Goal: Information Seeking & Learning: Learn about a topic

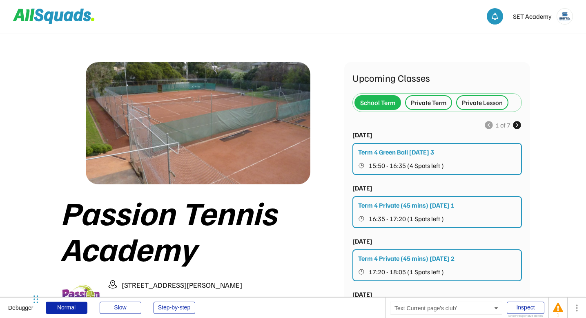
click at [310, 246] on div "Passion Tennis Academy" at bounding box center [198, 230] width 276 height 72
click at [514, 308] on div "Inspect" at bounding box center [526, 307] width 38 height 12
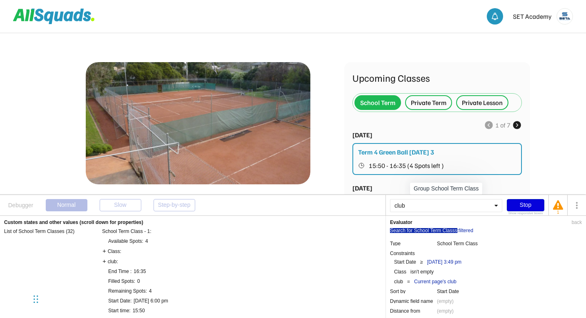
click at [520, 205] on div "Stop" at bounding box center [526, 205] width 38 height 12
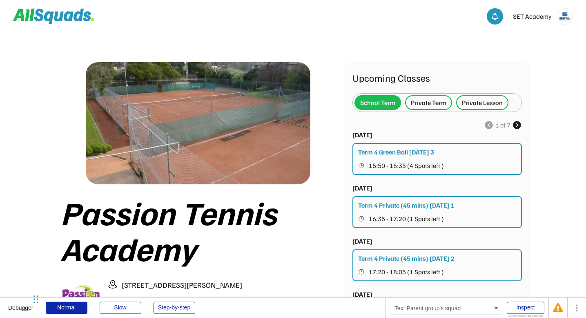
click at [429, 105] on div "Private Term" at bounding box center [429, 103] width 36 height 10
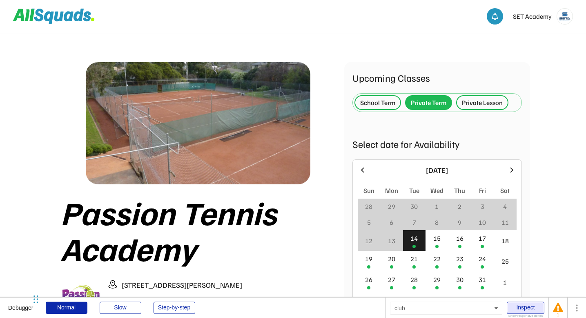
click at [523, 304] on div "Inspect" at bounding box center [526, 307] width 38 height 12
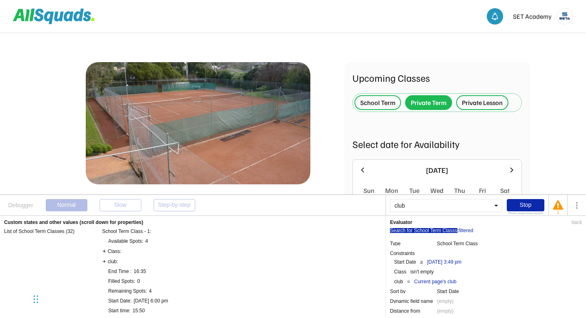
click at [425, 207] on div "club" at bounding box center [446, 205] width 112 height 13
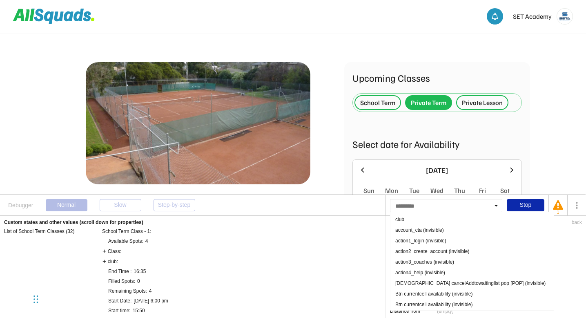
type input "**********"
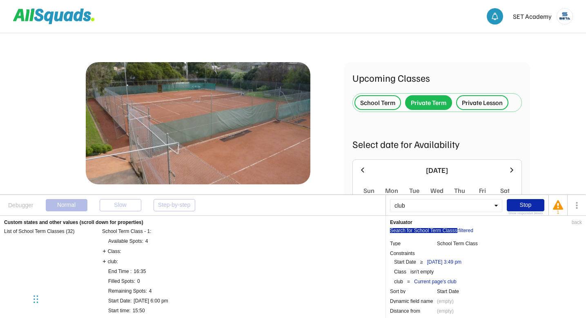
click at [496, 205] on div "club" at bounding box center [446, 205] width 112 height 13
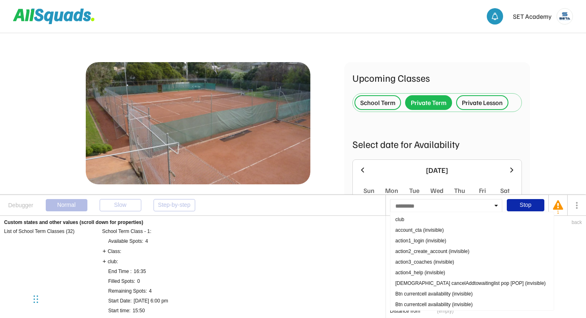
click at [496, 205] on div at bounding box center [446, 205] width 112 height 13
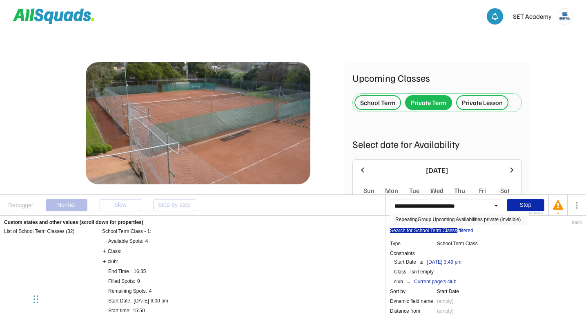
type input "**********"
click at [473, 219] on div "RepeatingGroup Upcoming Availabilities private (invisible)" at bounding box center [460, 219] width 134 height 11
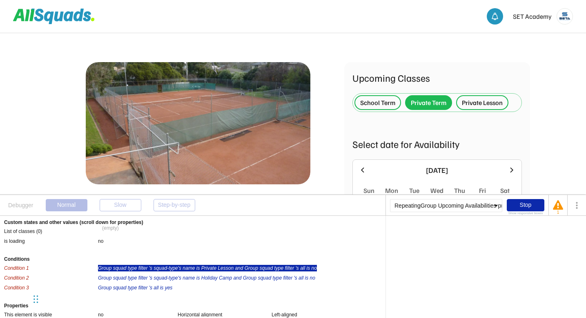
click at [183, 269] on div "Group squad type filter 's squad-type's name is Private Lesson and Group squad …" at bounding box center [207, 268] width 219 height 7
click at [489, 229] on div "is" at bounding box center [488, 230] width 4 height 5
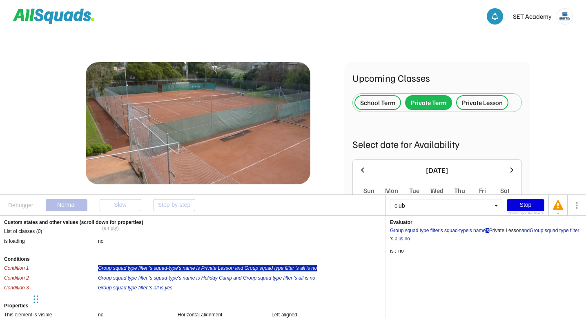
click at [517, 203] on div "Stop" at bounding box center [526, 205] width 38 height 12
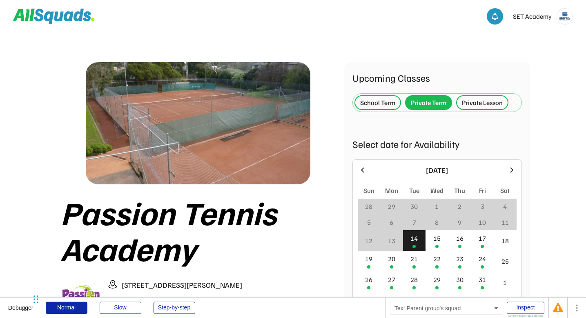
click at [488, 102] on div "Private Lesson" at bounding box center [482, 103] width 41 height 10
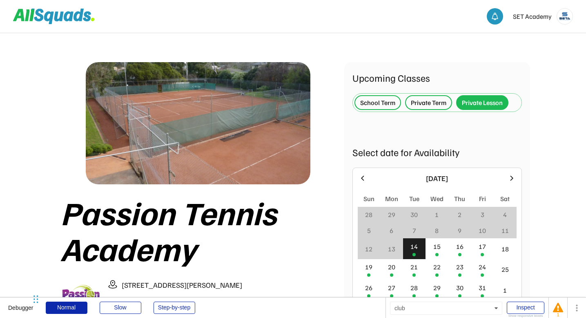
click at [458, 305] on div "club" at bounding box center [446, 307] width 112 height 13
click at [527, 303] on div "Inspect" at bounding box center [526, 307] width 38 height 12
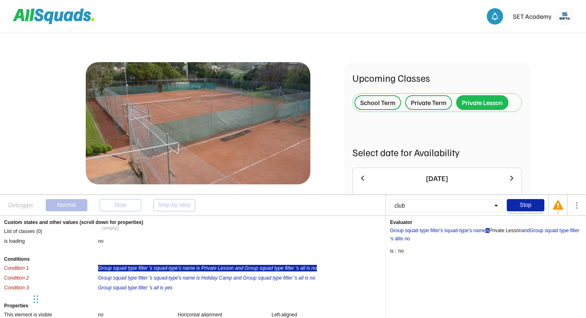
click at [418, 206] on div "club" at bounding box center [446, 205] width 112 height 13
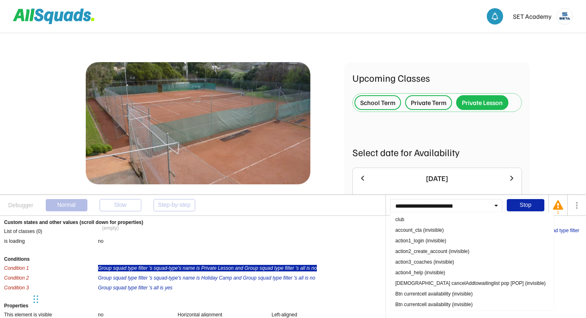
scroll to position [0, 61]
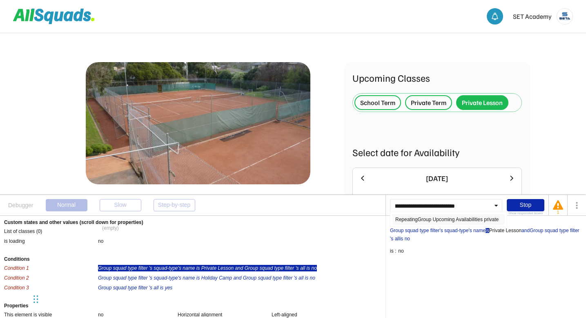
type input "**********"
click at [430, 218] on div "RepeatingGroup Upcoming Availabilities private" at bounding box center [449, 219] width 112 height 11
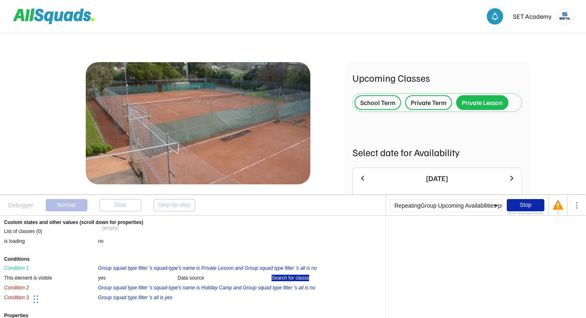
click at [289, 277] on div "Search for classs" at bounding box center [291, 278] width 38 height 7
click at [408, 232] on div "Search for classs" at bounding box center [409, 230] width 38 height 5
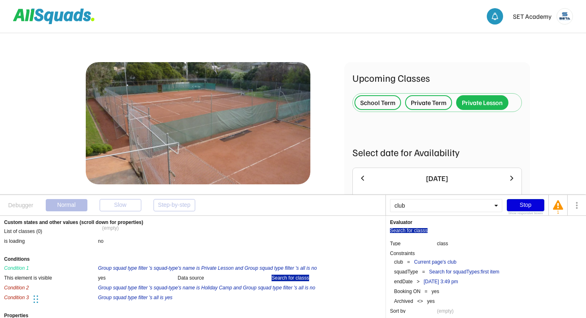
click at [529, 205] on div "Stop" at bounding box center [526, 205] width 38 height 12
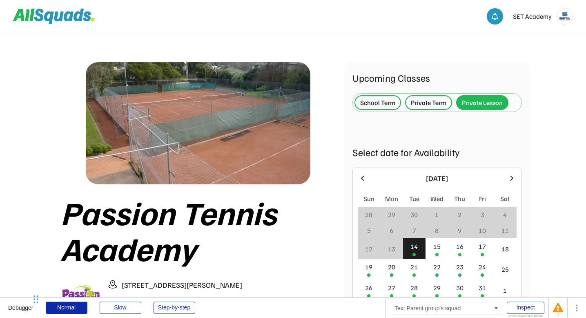
click at [428, 104] on div "Private Term" at bounding box center [429, 103] width 36 height 10
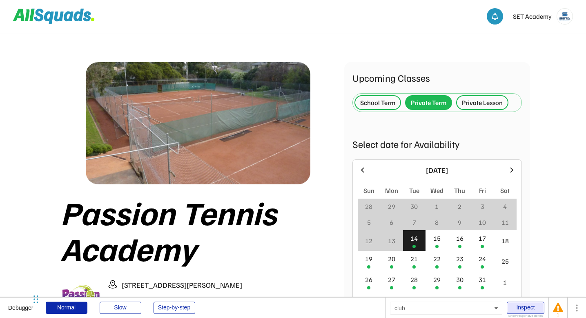
click at [534, 312] on div "Inspect" at bounding box center [526, 307] width 38 height 12
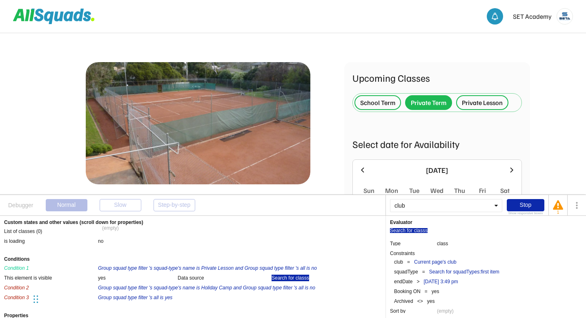
click at [424, 205] on div "club" at bounding box center [446, 205] width 112 height 13
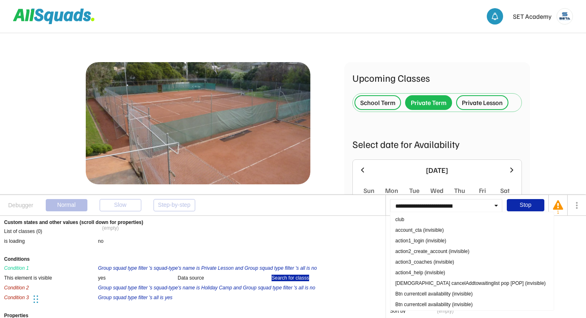
scroll to position [0, 37]
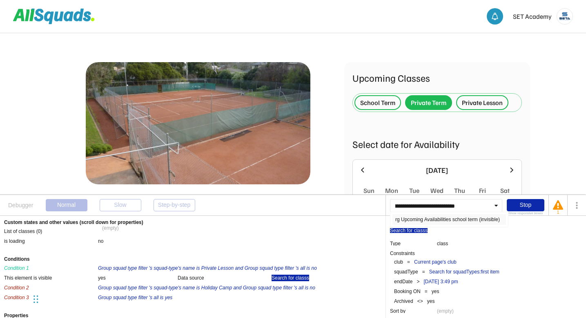
type input "**********"
click at [445, 220] on div "rg Upcoming Availabilities school term (invisible)" at bounding box center [450, 219] width 114 height 11
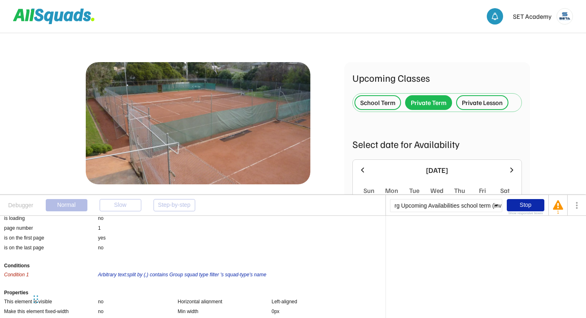
scroll to position [30, 0]
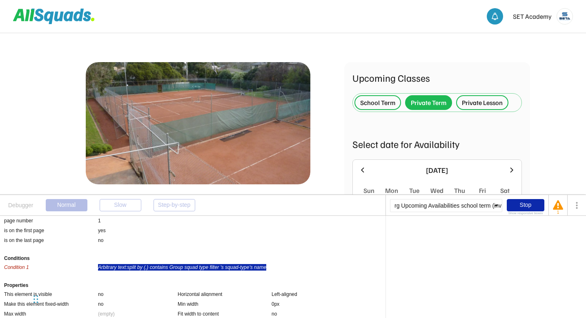
click at [185, 270] on div "Arbitrary text:split by (,) contains Group squad type filter 's squad-type's na…" at bounding box center [182, 267] width 168 height 7
click at [413, 231] on div "Arbitrary text" at bounding box center [404, 230] width 28 height 5
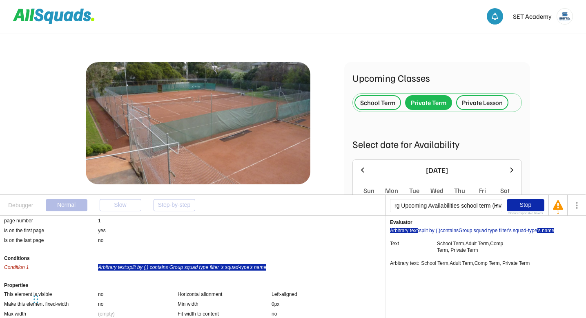
click at [549, 231] on div "'s name" at bounding box center [545, 230] width 17 height 5
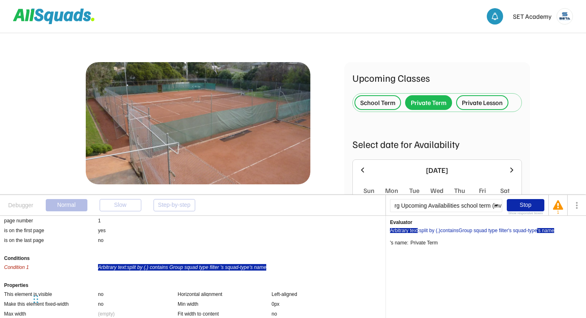
click at [409, 228] on div "Arbitrary text" at bounding box center [404, 230] width 28 height 5
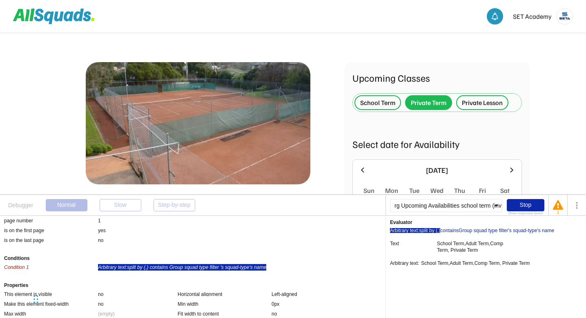
click at [433, 230] on div ":split by (,)" at bounding box center [429, 230] width 22 height 5
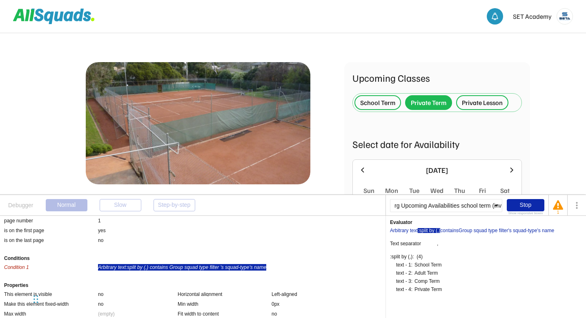
drag, startPoint x: 417, startPoint y: 290, endPoint x: 444, endPoint y: 290, distance: 27.4
click at [442, 290] on div "Private Term" at bounding box center [428, 289] width 27 height 5
click at [450, 228] on div "contains" at bounding box center [449, 230] width 18 height 5
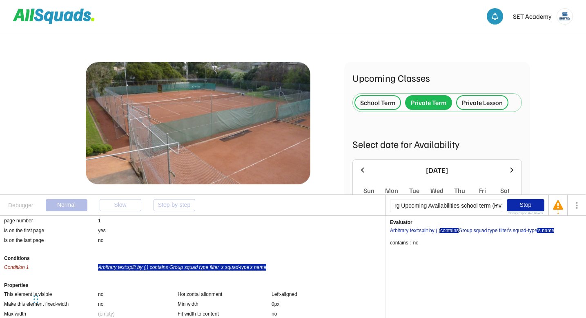
click at [548, 230] on div "'s name" at bounding box center [545, 230] width 17 height 5
drag, startPoint x: 412, startPoint y: 243, endPoint x: 438, endPoint y: 242, distance: 26.2
click at [438, 242] on div "Private Term" at bounding box center [424, 242] width 27 height 5
drag, startPoint x: 409, startPoint y: 243, endPoint x: 418, endPoint y: 243, distance: 8.6
click at [418, 243] on div "'s name: This user is a user without an ID, created when no cookies were allowe…" at bounding box center [486, 241] width 192 height 8
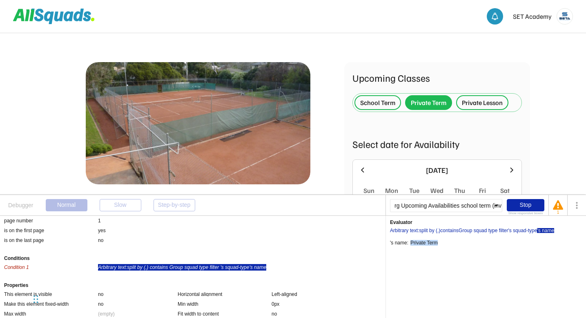
click at [418, 249] on div "Evaluator Arbitrary text :split by (,) contains Group squad type filter 's squa…" at bounding box center [486, 267] width 201 height 102
click at [416, 244] on div "Private Term" at bounding box center [424, 242] width 27 height 5
click at [453, 232] on div "contains" at bounding box center [449, 230] width 18 height 5
click at [429, 229] on div ":split by (,)" at bounding box center [429, 230] width 22 height 5
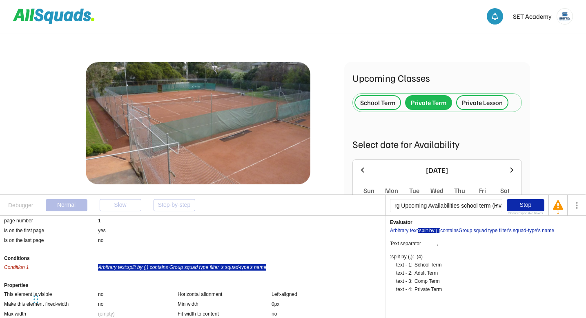
drag, startPoint x: 444, startPoint y: 291, endPoint x: 413, endPoint y: 290, distance: 30.7
click at [413, 290] on div "text - 1: This user is a user without an ID, created when no cookies were allow…" at bounding box center [419, 275] width 46 height 33
click at [465, 282] on div ":split by (,): (4) This user is a user without an ID, created when no cookies w…" at bounding box center [486, 272] width 192 height 43
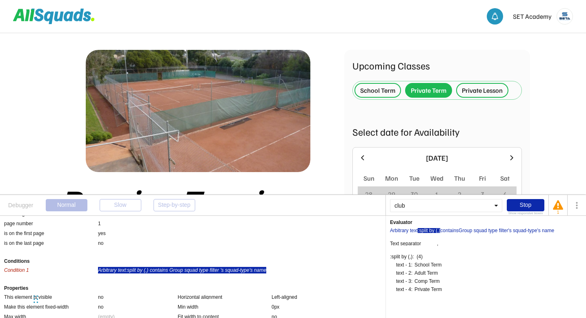
scroll to position [0, 0]
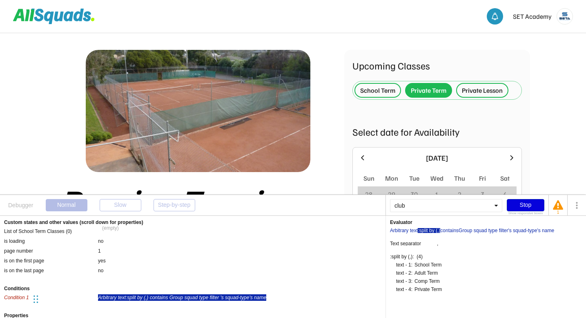
click at [520, 205] on div "Stop" at bounding box center [526, 205] width 38 height 12
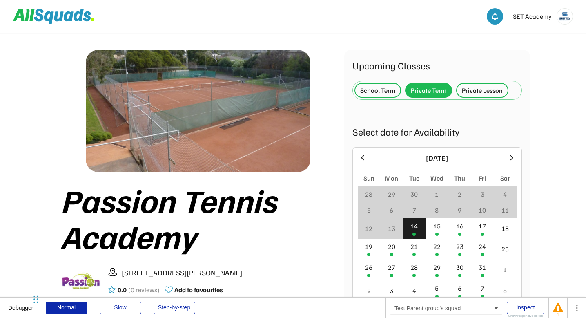
click at [380, 92] on div "School Term" at bounding box center [377, 90] width 35 height 10
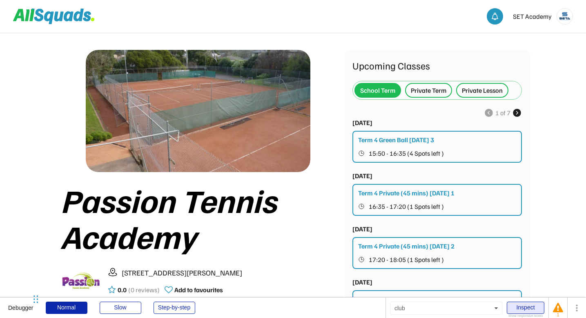
click at [525, 311] on div "Inspect" at bounding box center [526, 307] width 38 height 12
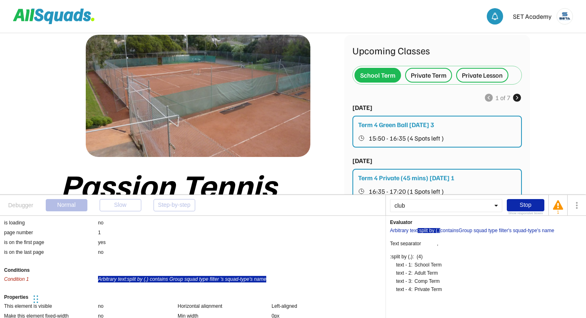
scroll to position [20, 0]
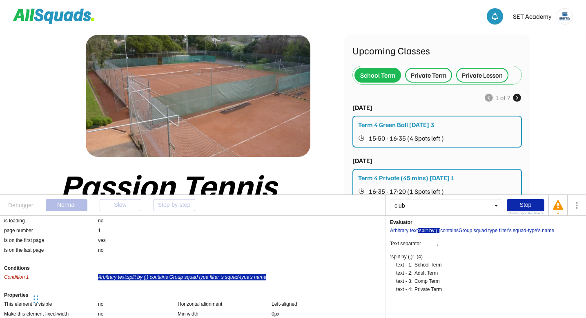
click at [435, 205] on div "club" at bounding box center [446, 205] width 112 height 13
type input "**********"
click at [454, 219] on div "rg Upcoming Availabilities school term" at bounding box center [449, 219] width 112 height 11
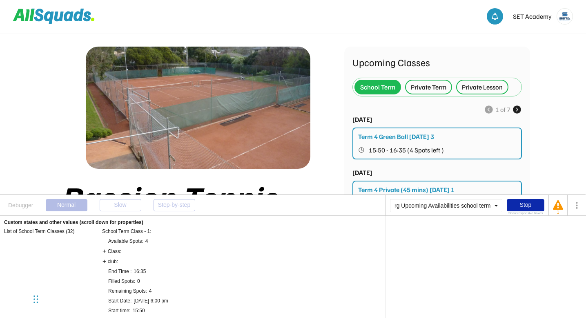
scroll to position [10, 0]
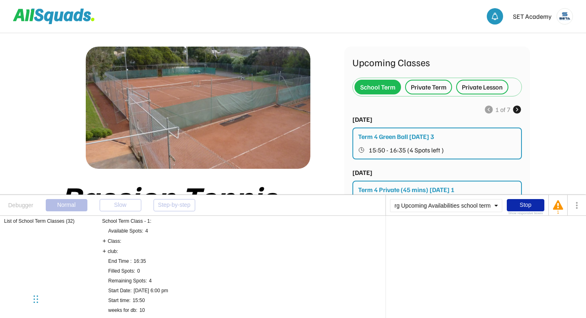
click at [106, 242] on div "Class:" at bounding box center [112, 240] width 19 height 7
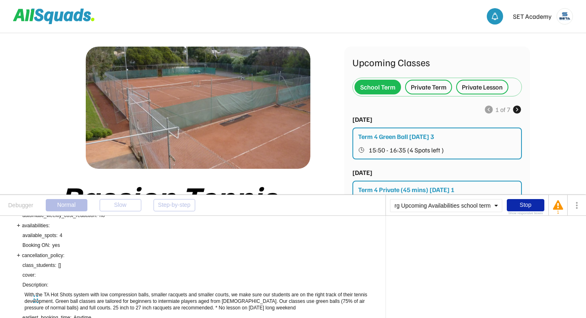
scroll to position [76, 0]
drag, startPoint x: 36, startPoint y: 302, endPoint x: 567, endPoint y: 157, distance: 550.4
click at [567, 157] on div "Chat Widget" at bounding box center [551, 153] width 41 height 39
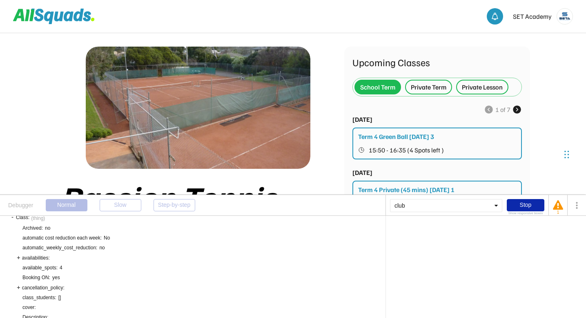
scroll to position [0, 0]
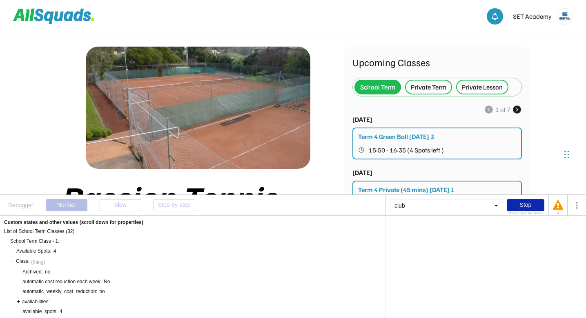
click at [13, 261] on div "Class: (thing)" at bounding box center [28, 261] width 34 height 8
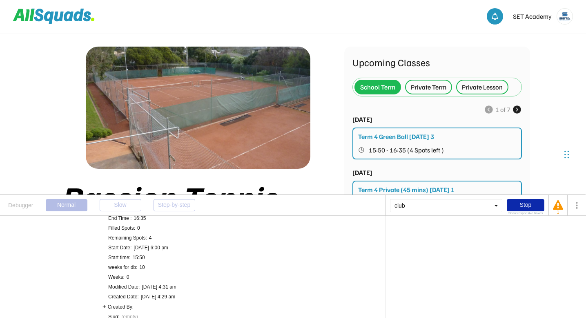
scroll to position [53, 0]
drag, startPoint x: 134, startPoint y: 250, endPoint x: 181, endPoint y: 250, distance: 46.2
click at [168, 250] on div "Dec 14, 2025 6:00 pm" at bounding box center [151, 248] width 34 height 7
click at [161, 248] on div "Dec 14, 2025 6:00 pm" at bounding box center [151, 248] width 34 height 7
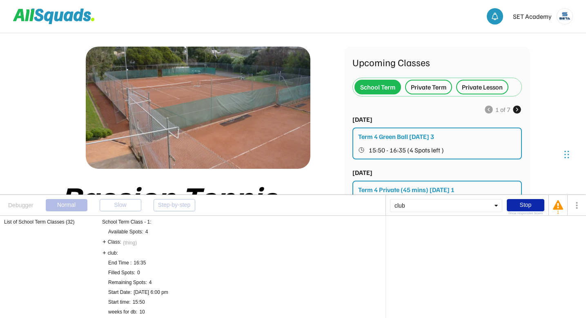
click at [105, 242] on div "Class: (thing)" at bounding box center [120, 242] width 34 height 8
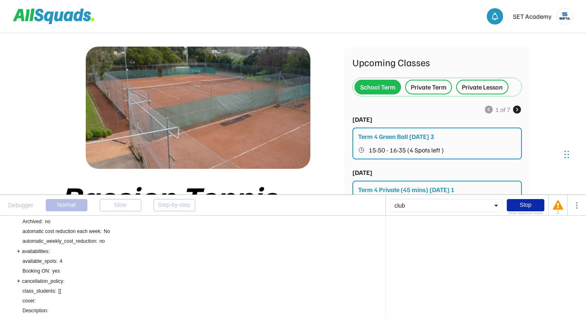
scroll to position [55, 0]
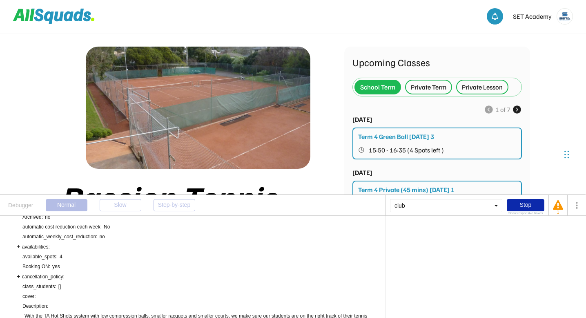
click at [20, 246] on div "availabilities:" at bounding box center [33, 246] width 33 height 7
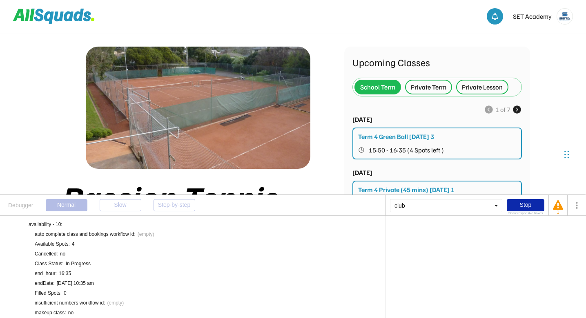
scroll to position [1786, 0]
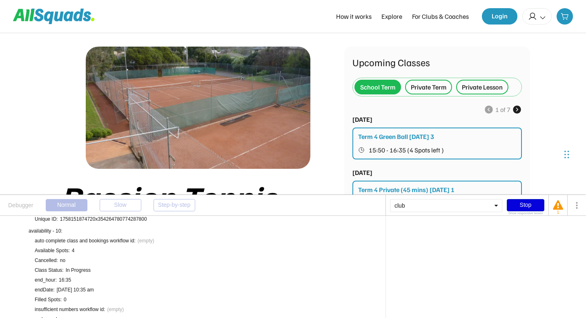
click at [520, 207] on div "Stop" at bounding box center [526, 205] width 38 height 12
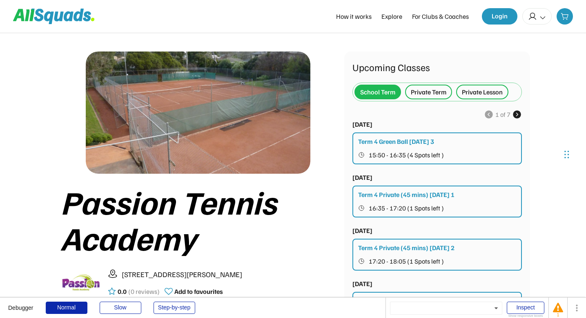
scroll to position [7, 0]
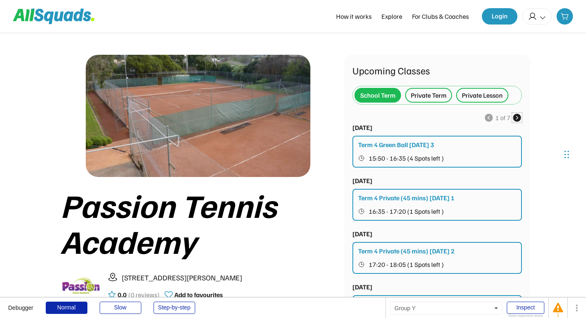
click at [518, 119] on use at bounding box center [517, 118] width 10 height 10
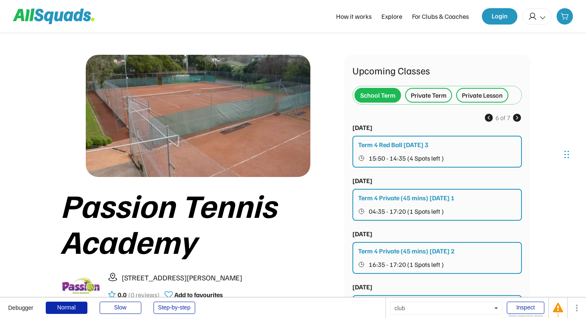
click at [518, 119] on use at bounding box center [517, 118] width 10 height 10
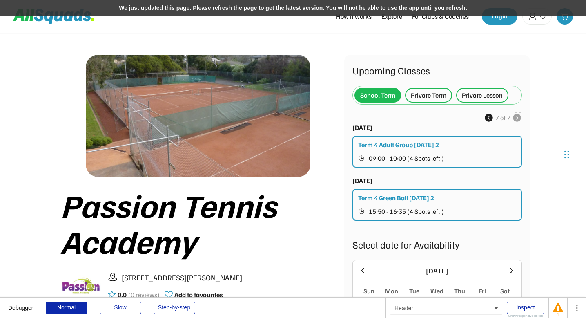
click at [310, 4] on div "We just updated this page. Please refresh the page to get the latest version. Y…" at bounding box center [293, 8] width 586 height 16
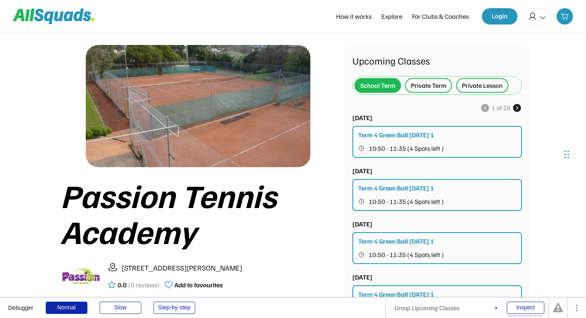
scroll to position [16, 0]
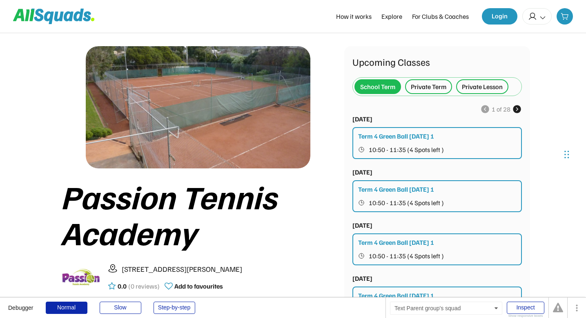
click at [433, 91] on div "Private Term" at bounding box center [429, 87] width 36 height 10
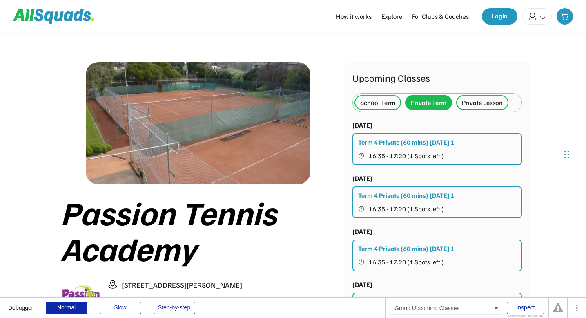
scroll to position [2, 0]
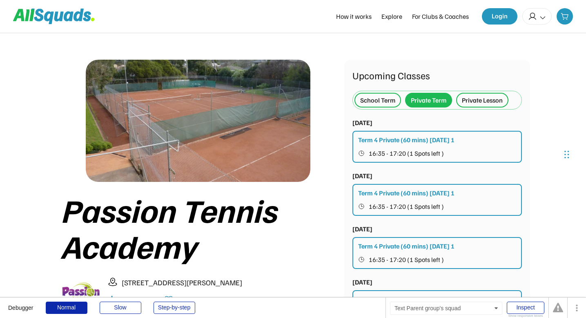
click at [475, 103] on div "Private Lesson" at bounding box center [482, 100] width 41 height 10
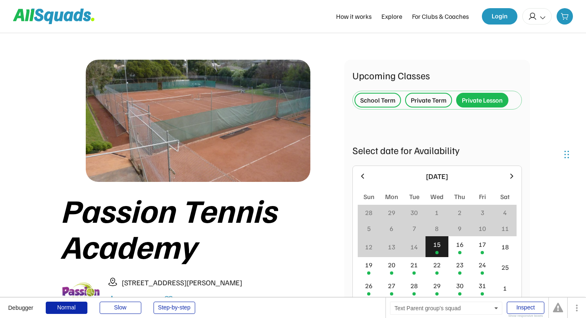
click at [375, 103] on div "School Term" at bounding box center [377, 100] width 35 height 10
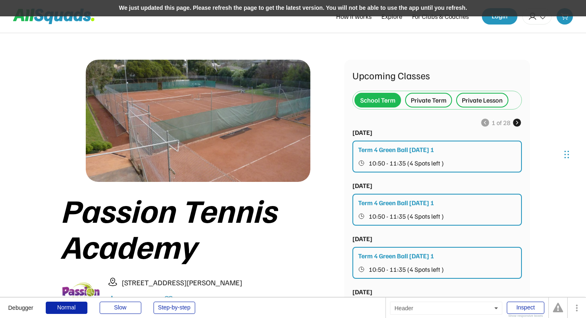
click at [294, 11] on div "We just updated this page. Please refresh the page to get the latest version. Y…" at bounding box center [293, 8] width 586 height 16
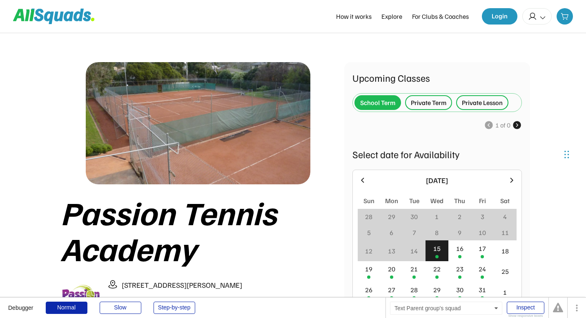
click at [431, 105] on div "Private Term" at bounding box center [429, 103] width 36 height 10
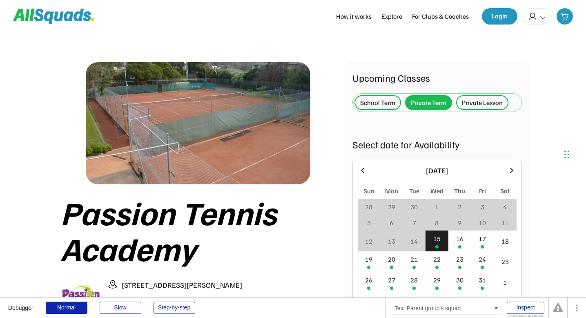
click at [381, 101] on div "School Term" at bounding box center [377, 103] width 35 height 10
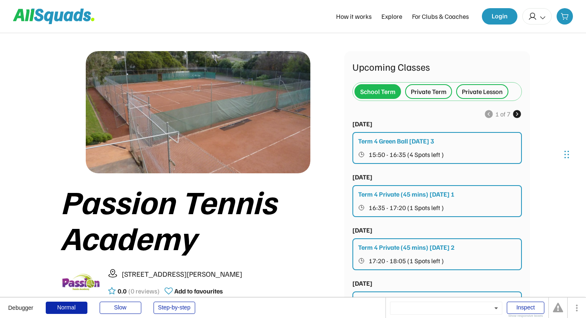
scroll to position [8, 0]
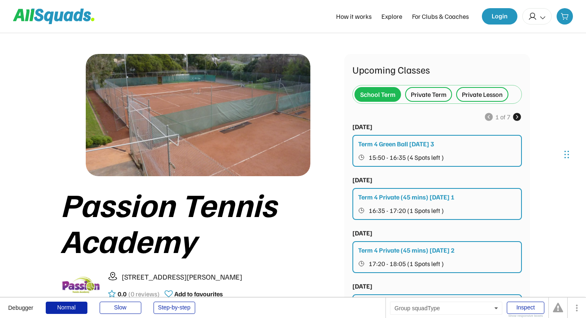
click at [432, 96] on div "Private Term" at bounding box center [429, 94] width 36 height 10
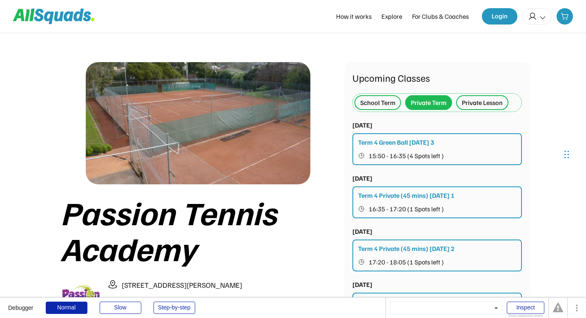
scroll to position [0, 0]
click at [478, 105] on div "Private Lesson" at bounding box center [482, 103] width 41 height 10
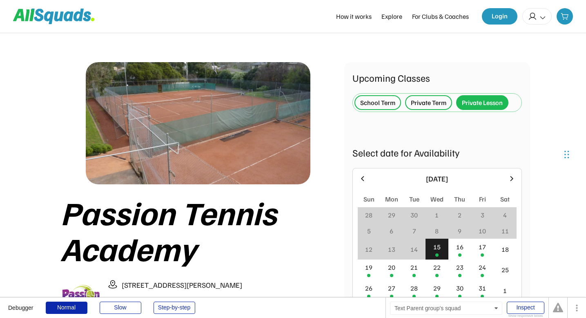
click at [429, 104] on div "Private Term" at bounding box center [429, 103] width 36 height 10
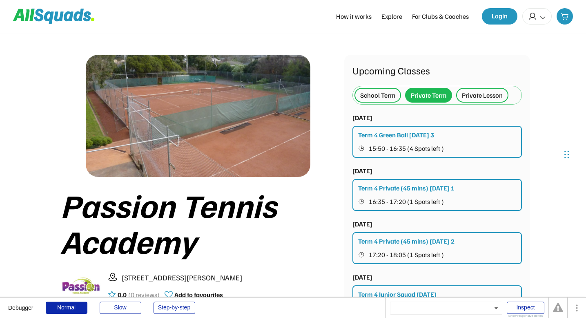
scroll to position [4, 0]
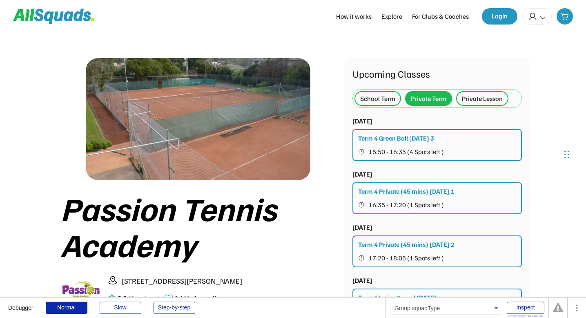
click at [375, 94] on div "School Term" at bounding box center [377, 99] width 35 height 10
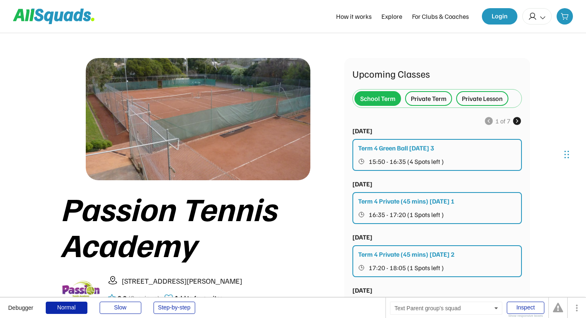
click at [422, 98] on div "Private Term" at bounding box center [429, 99] width 36 height 10
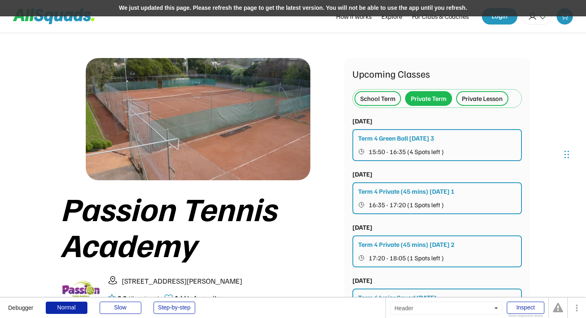
click at [277, 4] on div "We just updated this page. Please refresh the page to get the latest version. Y…" at bounding box center [293, 8] width 586 height 16
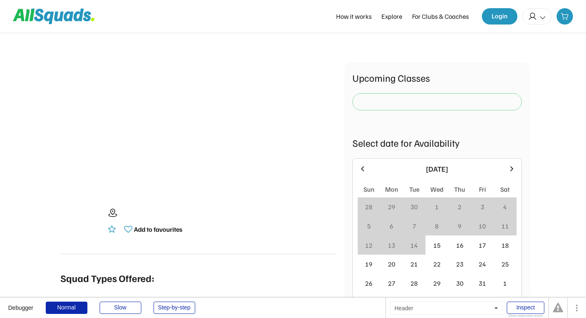
scroll to position [4, 0]
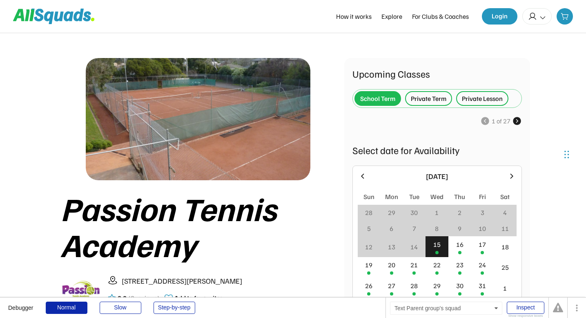
click at [436, 101] on div "Private Term" at bounding box center [429, 99] width 36 height 10
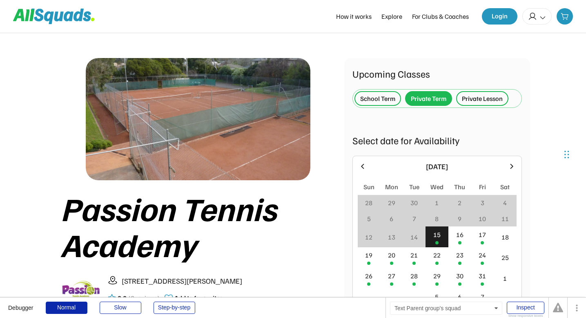
click at [479, 99] on div "Private Lesson" at bounding box center [482, 99] width 41 height 10
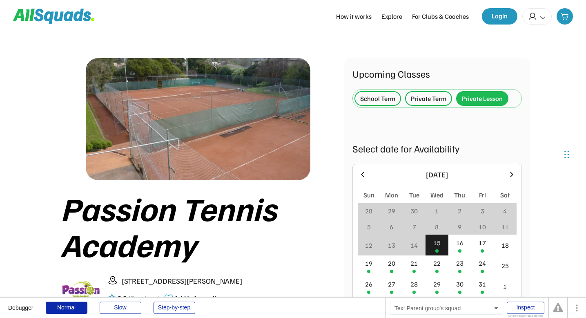
click at [433, 102] on div "Private Term" at bounding box center [429, 99] width 36 height 10
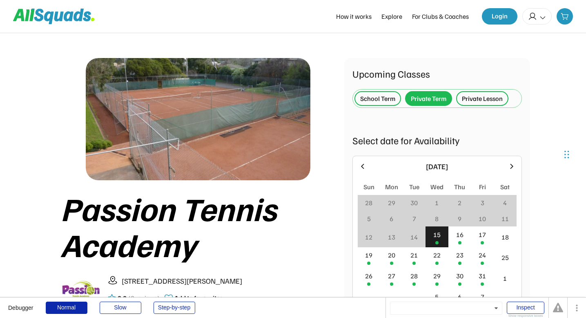
click at [382, 95] on div "School Term" at bounding box center [377, 99] width 35 height 10
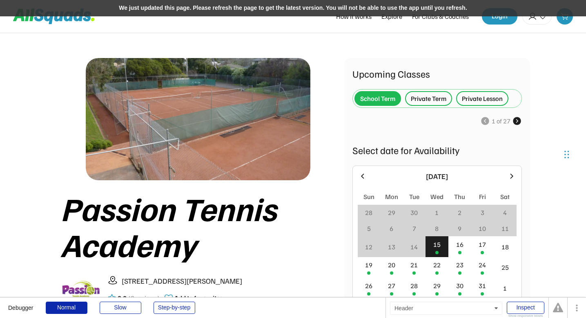
click at [272, 10] on div "We just updated this page. Please refresh the page to get the latest version. Y…" at bounding box center [293, 8] width 586 height 16
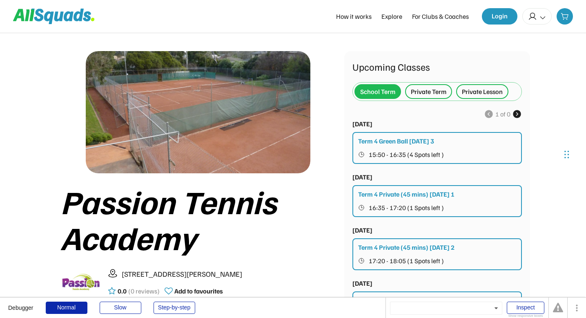
scroll to position [11, 0]
click at [518, 115] on use at bounding box center [517, 114] width 10 height 10
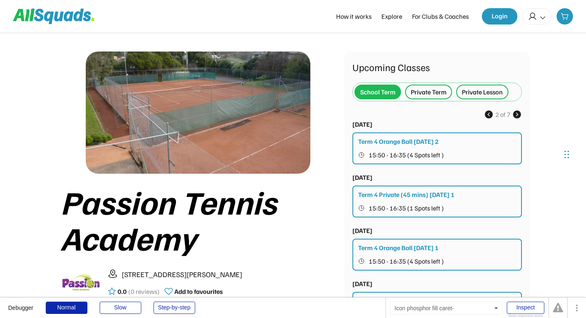
click at [490, 115] on use at bounding box center [489, 114] width 10 height 10
click at [518, 115] on use at bounding box center [517, 114] width 10 height 10
click at [434, 94] on div "Private Term" at bounding box center [429, 92] width 36 height 10
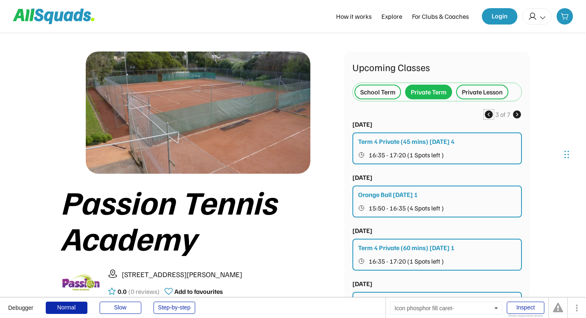
click at [489, 116] on icon at bounding box center [489, 114] width 10 height 10
click at [384, 90] on div "School Term" at bounding box center [377, 92] width 35 height 10
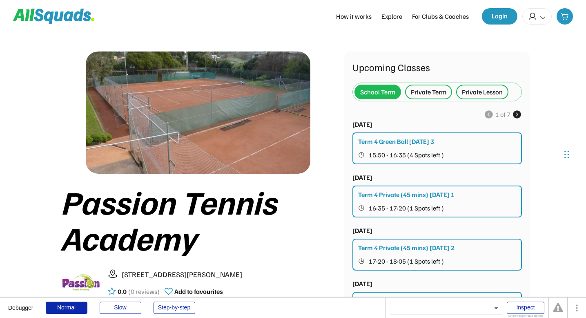
click at [437, 96] on div "Private Term" at bounding box center [429, 92] width 36 height 10
click at [516, 116] on use at bounding box center [517, 114] width 10 height 10
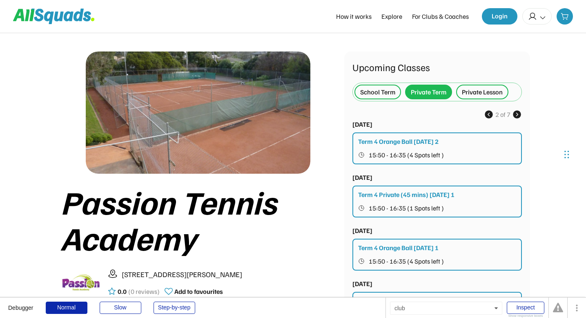
click at [516, 116] on use at bounding box center [517, 114] width 10 height 10
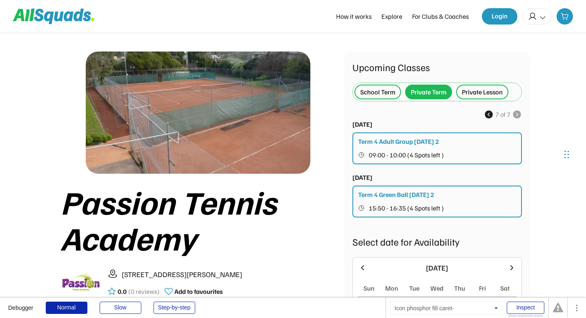
click at [488, 116] on use at bounding box center [489, 114] width 10 height 10
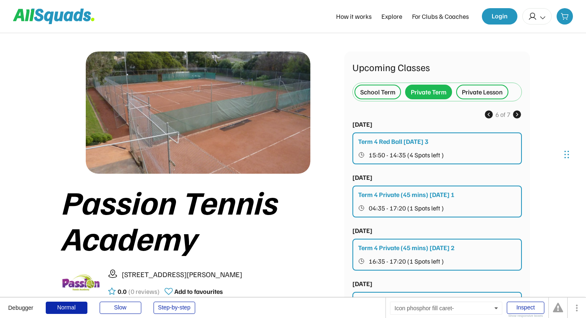
click at [514, 116] on use at bounding box center [517, 114] width 10 height 10
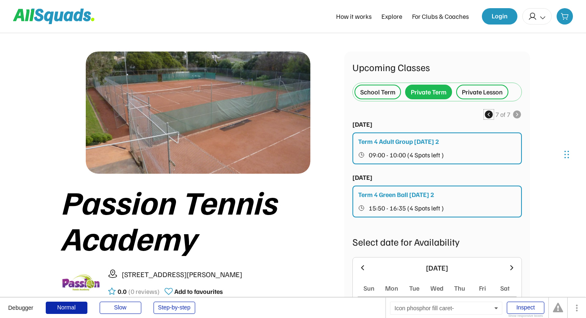
click at [489, 115] on use at bounding box center [489, 114] width 10 height 10
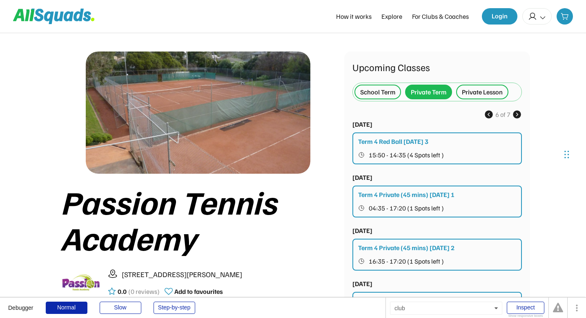
click at [489, 115] on use at bounding box center [489, 114] width 10 height 10
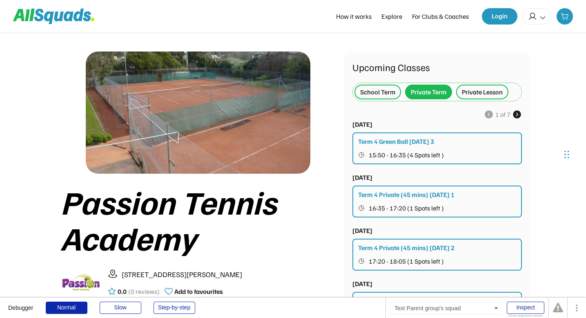
click at [382, 92] on div "School Term" at bounding box center [377, 92] width 35 height 10
click at [334, 80] on div "Passion Tennis Academy 21 Baily St, Mount Waverley VIC 3149, Australia 0.0 (0 r…" at bounding box center [198, 309] width 276 height 516
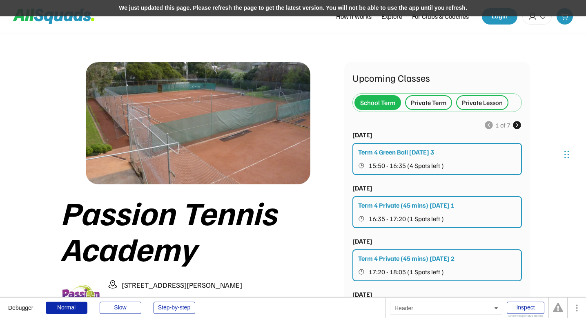
click at [281, 4] on div "We just updated this page. Please refresh the page to get the latest version. Y…" at bounding box center [293, 8] width 586 height 16
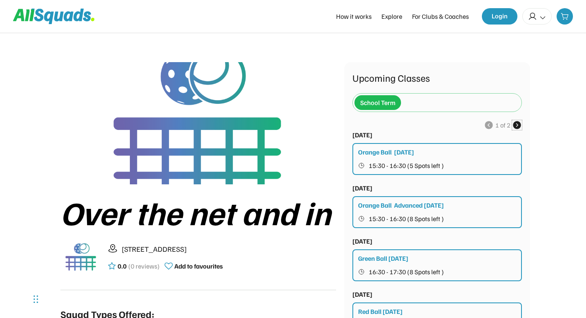
click at [519, 126] on use at bounding box center [517, 125] width 10 height 10
click at [487, 126] on use at bounding box center [489, 125] width 10 height 10
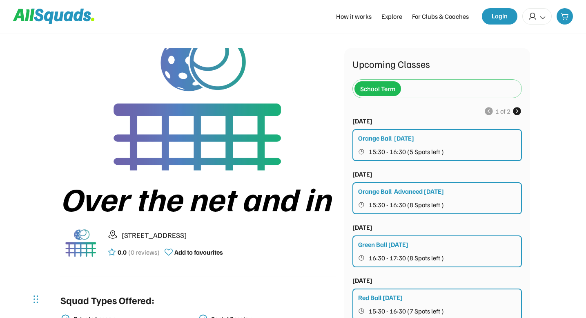
scroll to position [11, 0]
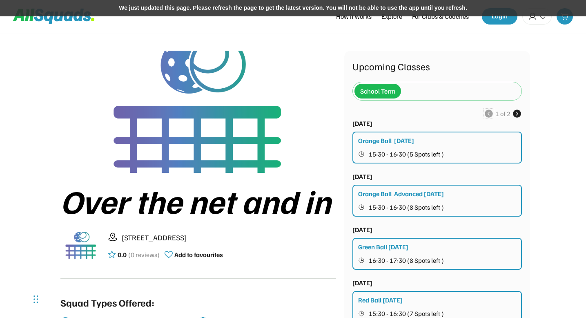
click at [291, 11] on div "We just updated this page. Please refresh the page to get the latest version. Y…" at bounding box center [293, 8] width 586 height 16
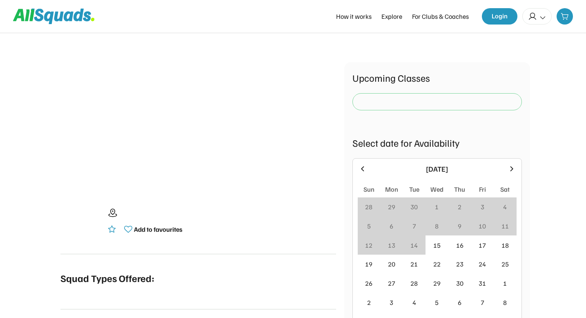
scroll to position [11, 0]
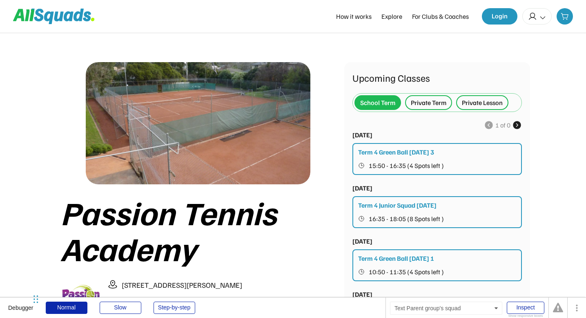
click at [427, 105] on div "Private Term" at bounding box center [429, 103] width 36 height 10
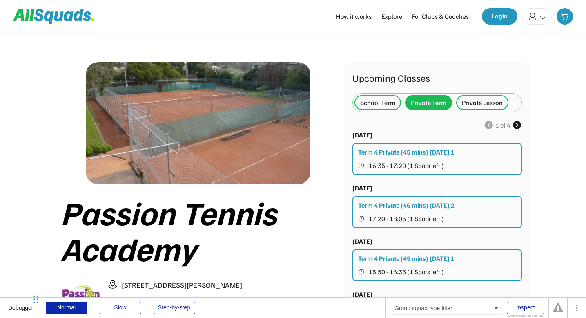
click at [385, 101] on div "School Term" at bounding box center [377, 103] width 35 height 10
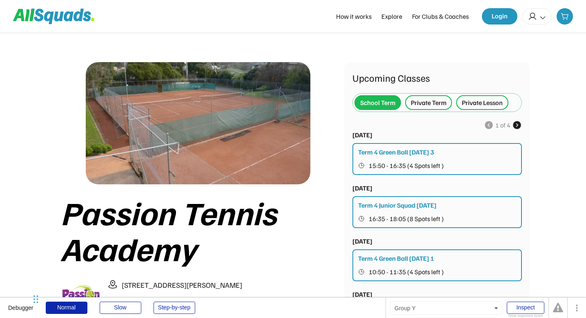
click at [518, 125] on use at bounding box center [517, 125] width 10 height 10
click at [517, 127] on use at bounding box center [517, 125] width 10 height 10
click at [517, 125] on icon at bounding box center [517, 125] width 10 height 10
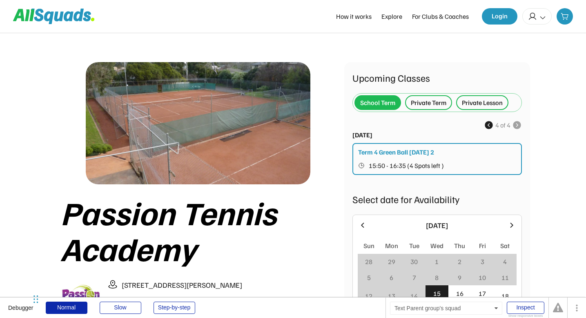
click at [435, 105] on div "Private Term" at bounding box center [429, 103] width 36 height 10
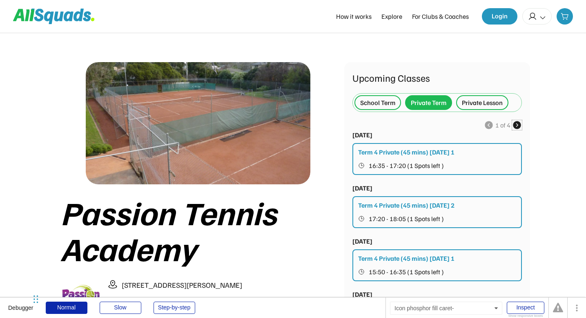
click at [516, 126] on use at bounding box center [517, 125] width 10 height 10
click at [516, 125] on use at bounding box center [517, 125] width 10 height 10
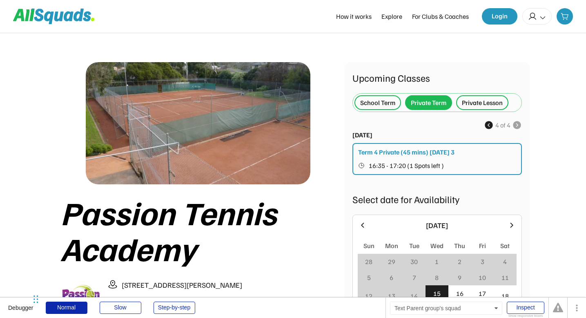
click at [471, 101] on div "Private Lesson" at bounding box center [482, 103] width 41 height 10
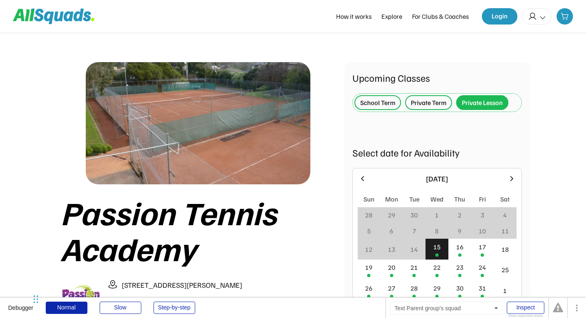
click at [436, 106] on div "Private Term" at bounding box center [429, 103] width 36 height 10
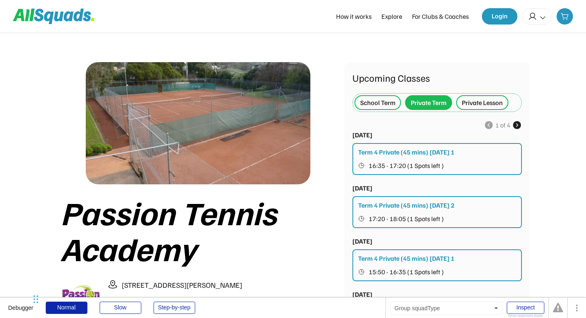
click at [372, 109] on div "School Term" at bounding box center [378, 102] width 47 height 15
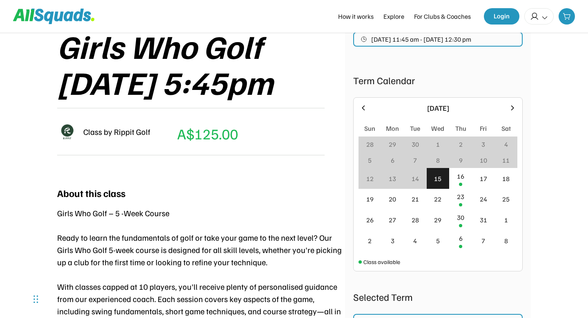
scroll to position [241, 0]
